Goal: Information Seeking & Learning: Learn about a topic

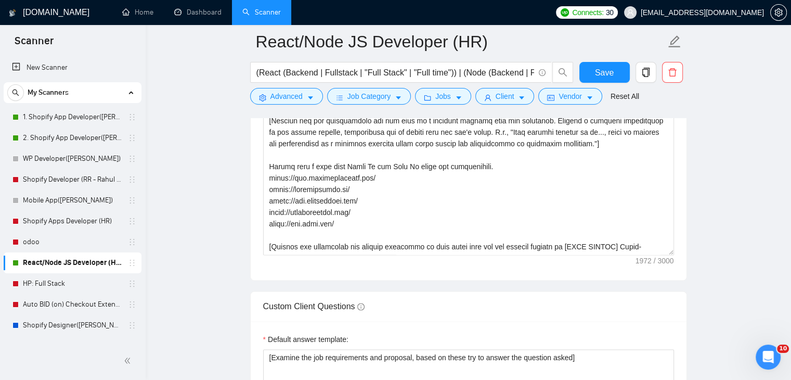
scroll to position [183, 0]
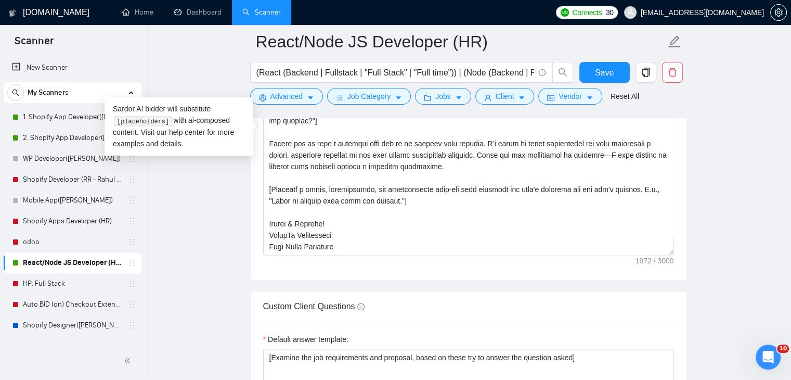
click at [732, 169] on main "React/Node JS Developer (HR) (React (Backend | Fullstack | "Full Stack" | "Full…" at bounding box center [468, 211] width 612 height 3251
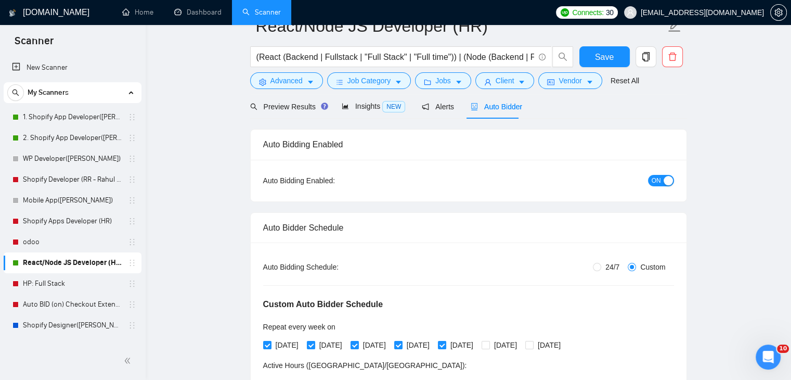
scroll to position [0, 0]
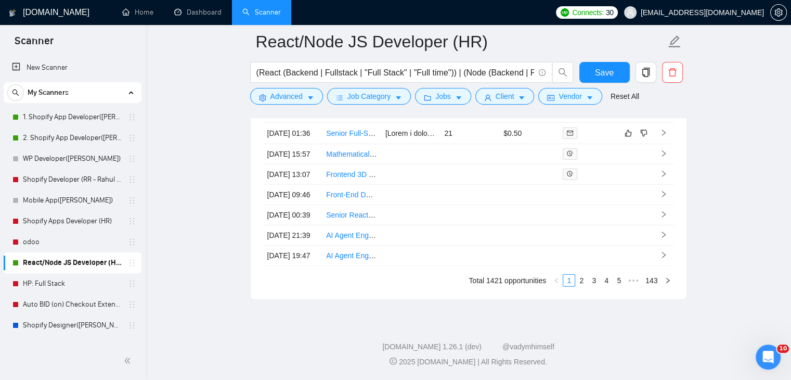
scroll to position [3098, 0]
click at [779, 354] on html at bounding box center [766, 355] width 25 height 25
click at [771, 361] on div "Open Intercom Messenger" at bounding box center [766, 355] width 34 height 34
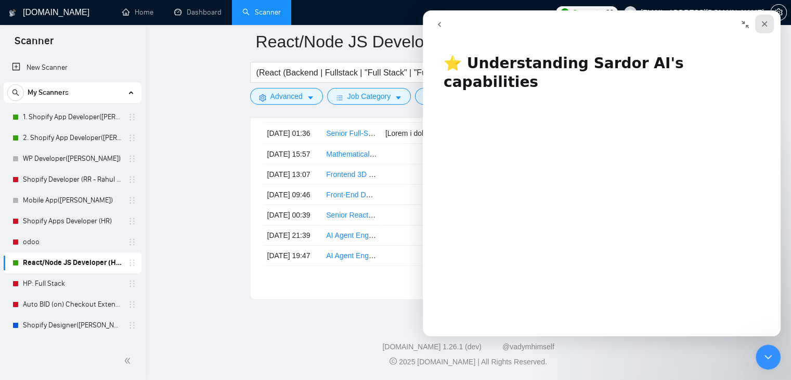
click at [762, 23] on icon "Close" at bounding box center [764, 24] width 8 height 8
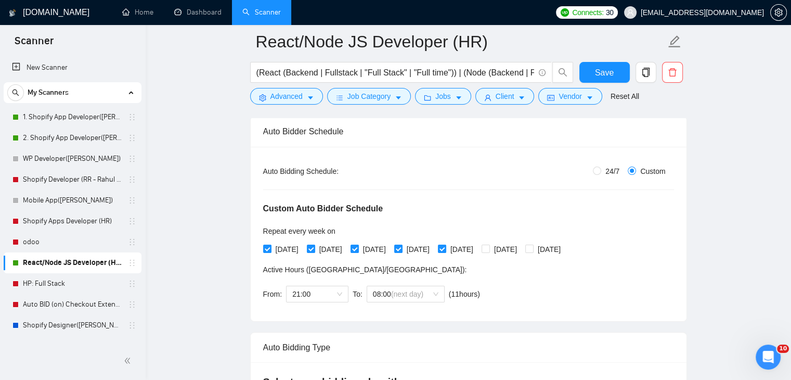
scroll to position [0, 0]
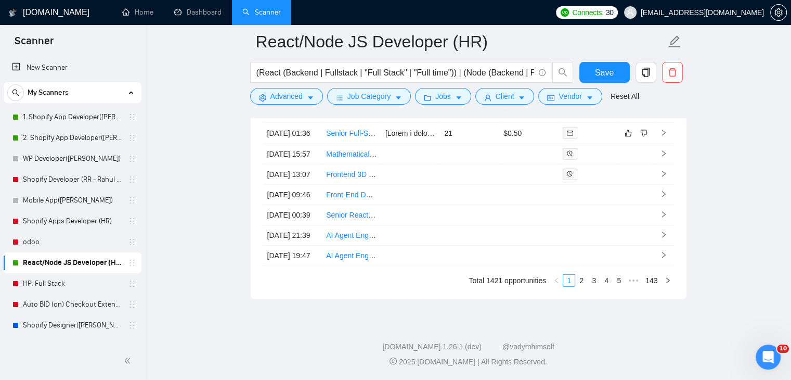
scroll to position [3098, 0]
click at [569, 281] on link "1" at bounding box center [568, 280] width 11 height 11
click at [579, 280] on link "2" at bounding box center [581, 280] width 11 height 11
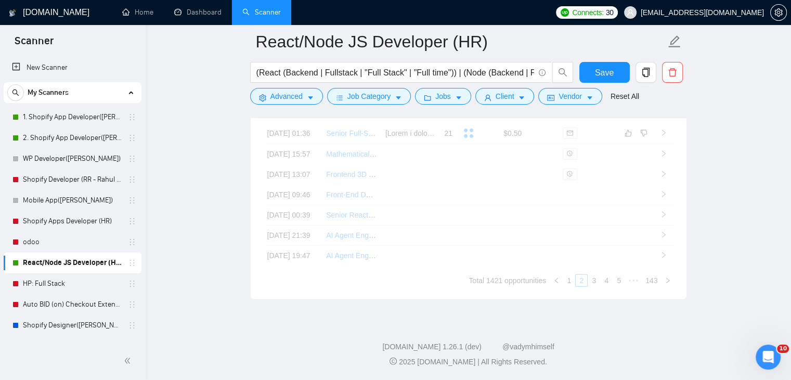
drag, startPoint x: 197, startPoint y: 75, endPoint x: 133, endPoint y: 13, distance: 88.6
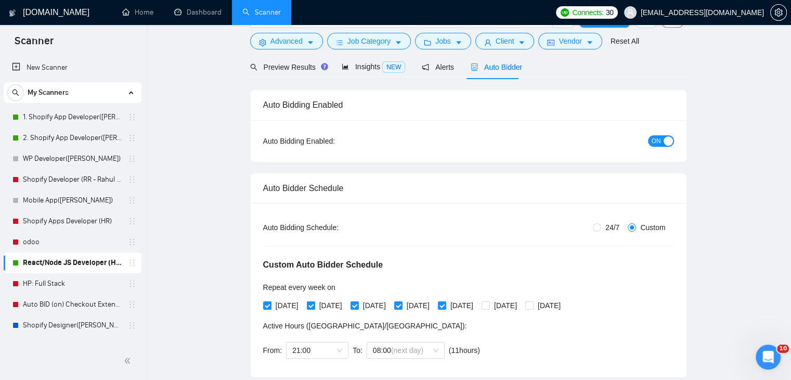
scroll to position [0, 0]
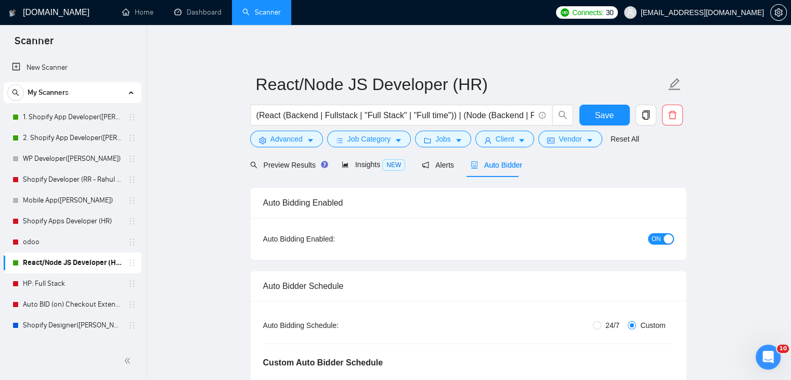
click at [60, 263] on link "React/Node JS Developer (HR)" at bounding box center [72, 262] width 99 height 21
drag, startPoint x: 167, startPoint y: 183, endPoint x: 168, endPoint y: 177, distance: 5.2
